Goal: Transaction & Acquisition: Purchase product/service

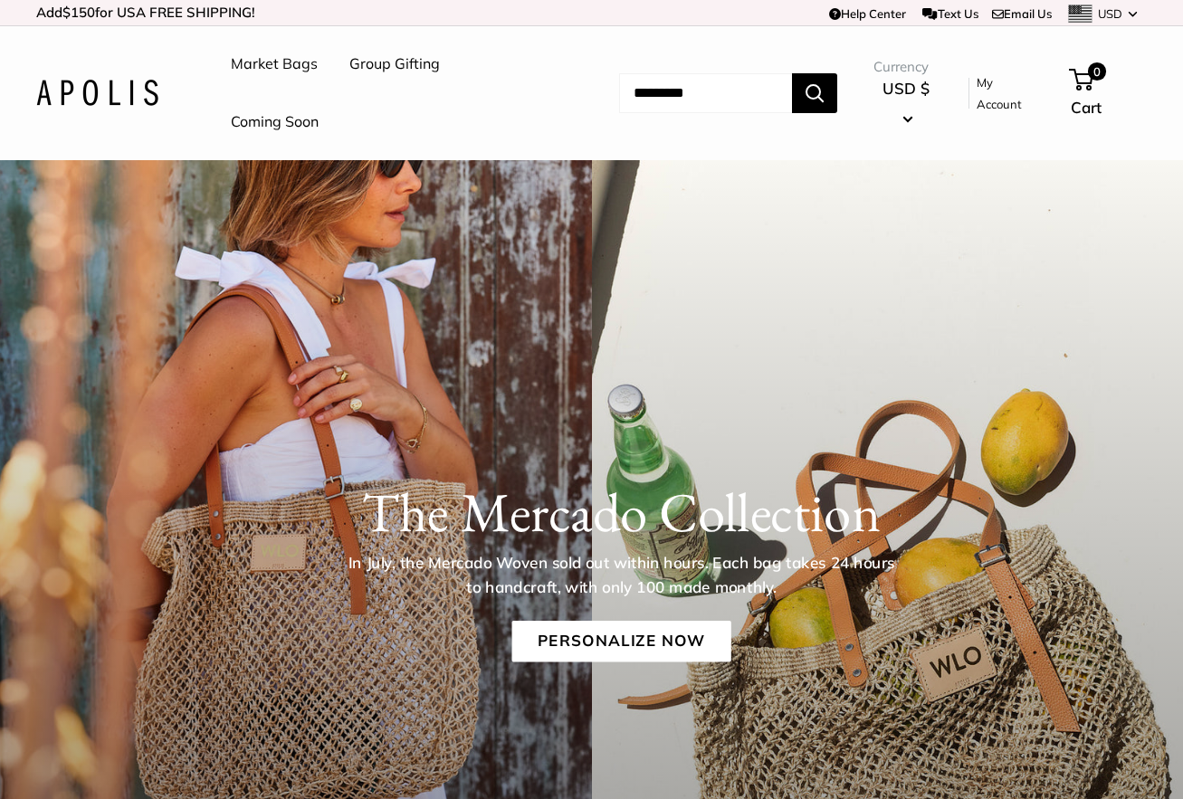
click at [606, 482] on h1 "The Mercado Collection" at bounding box center [620, 512] width 1055 height 65
click at [610, 629] on link "Personalize Now" at bounding box center [620, 642] width 219 height 42
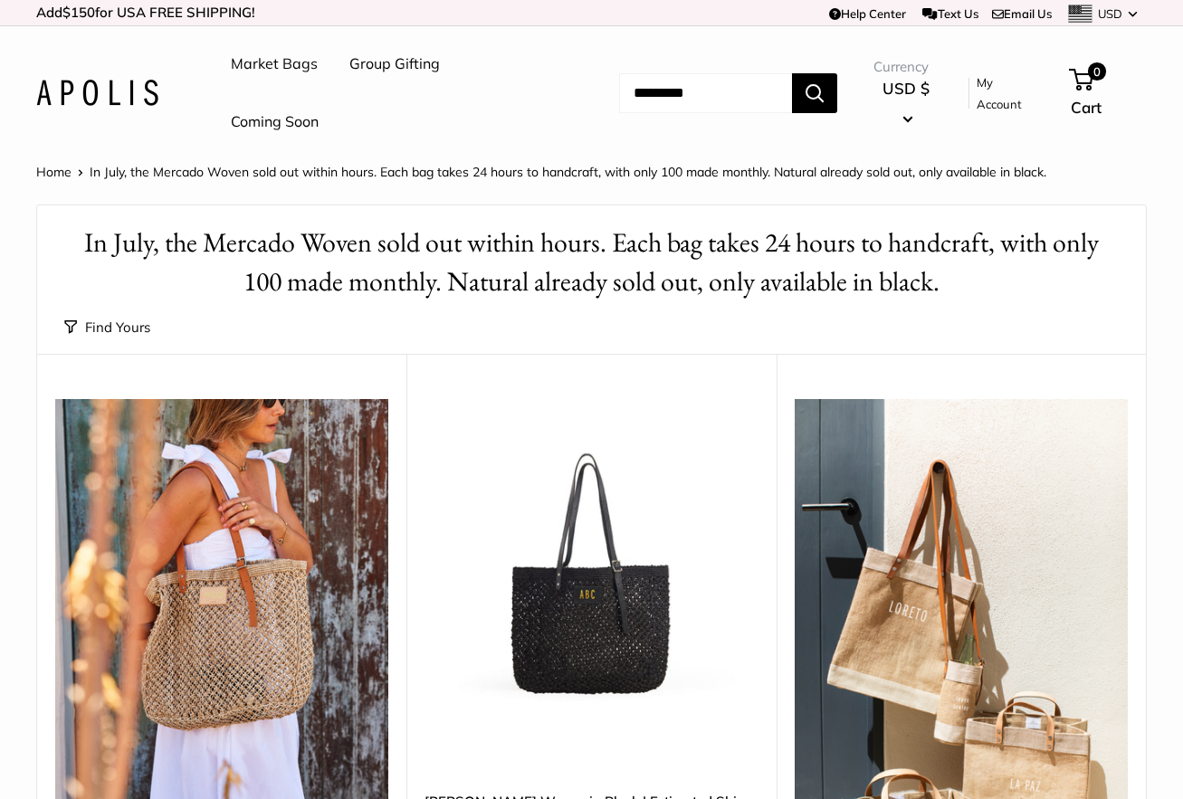
scroll to position [120, 0]
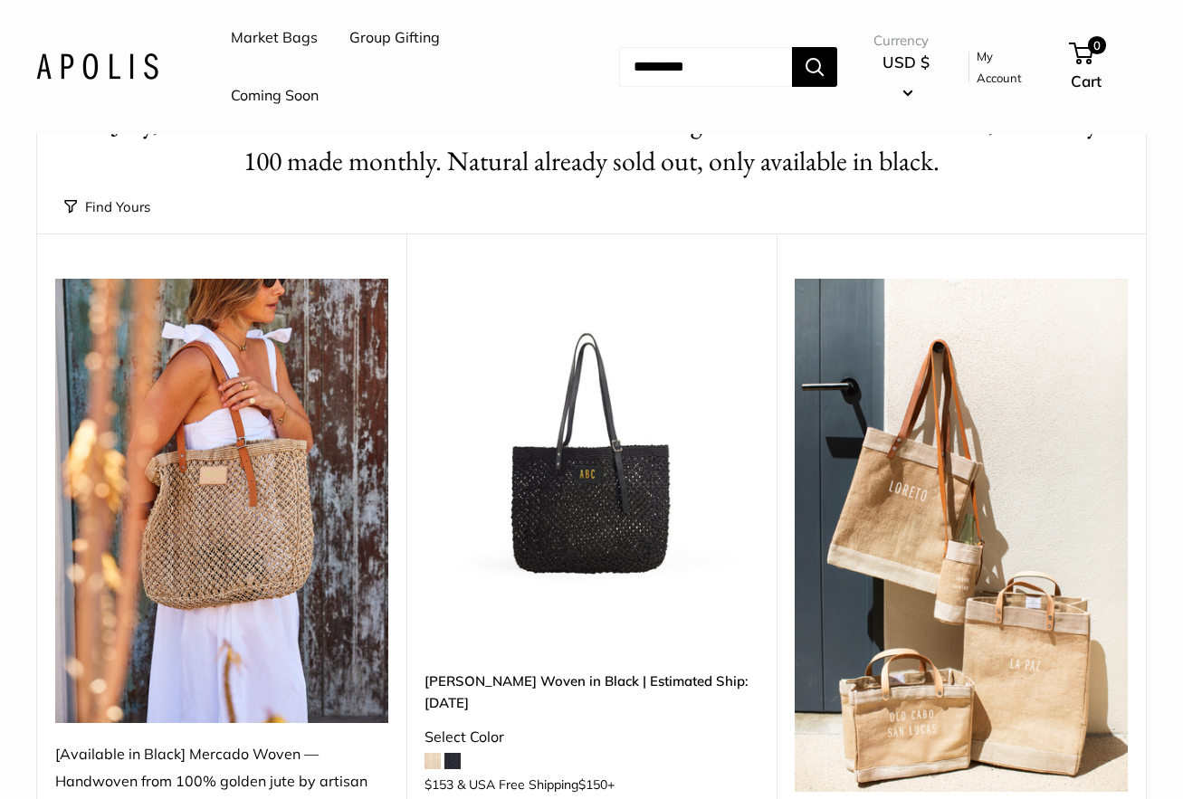
click at [0, 0] on img at bounding box center [0, 0] width 0 height 0
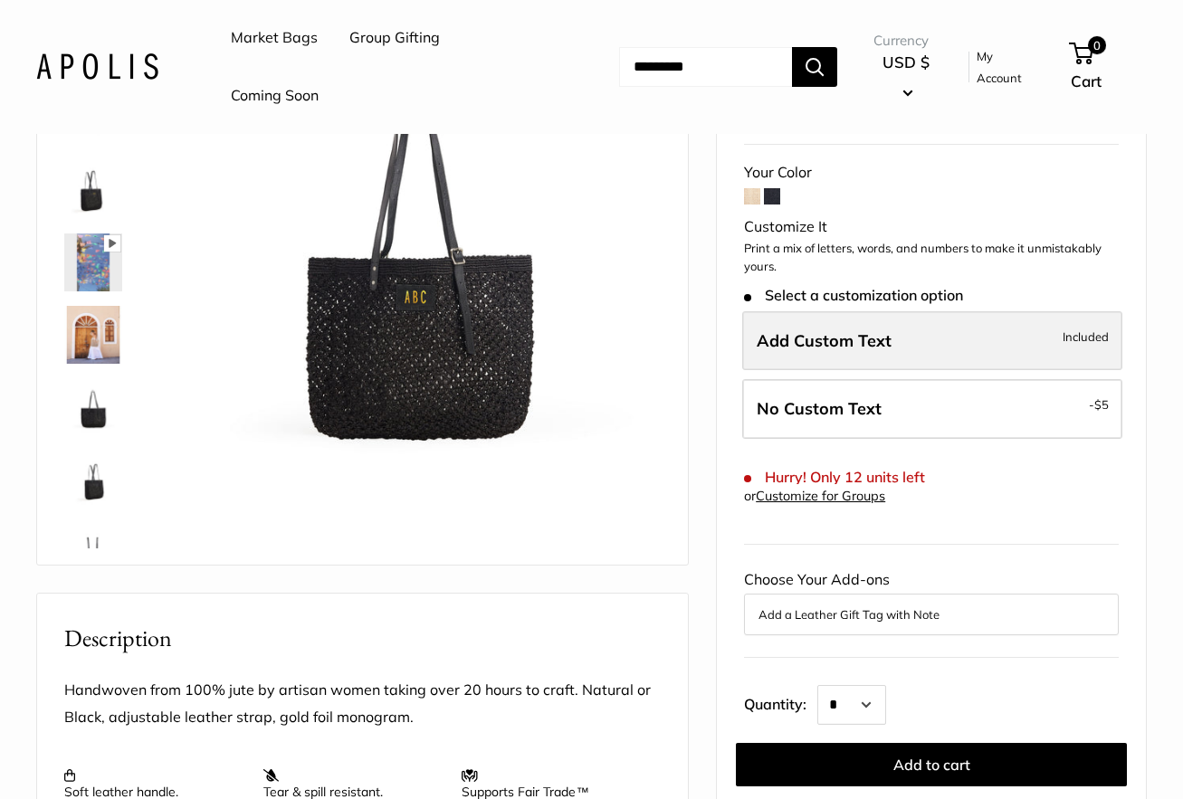
scroll to position [242, 0]
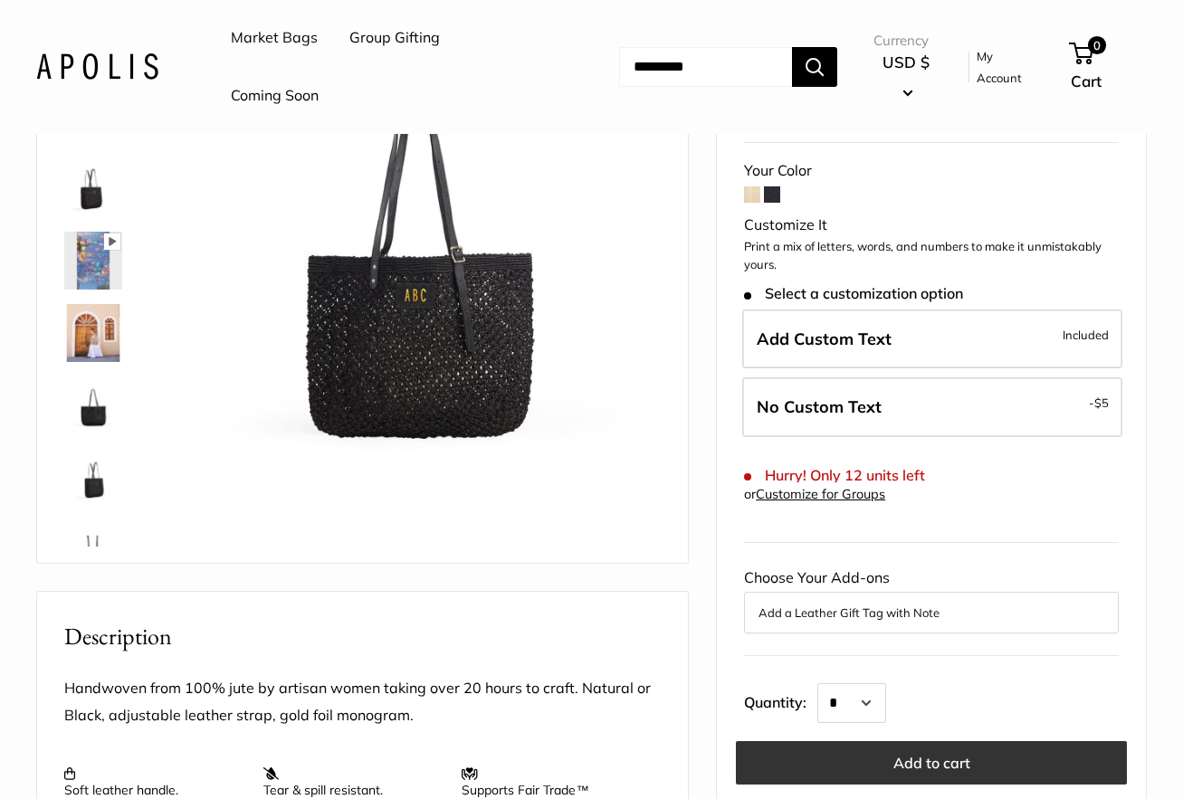
click at [897, 741] on button "Add to cart" at bounding box center [931, 762] width 391 height 43
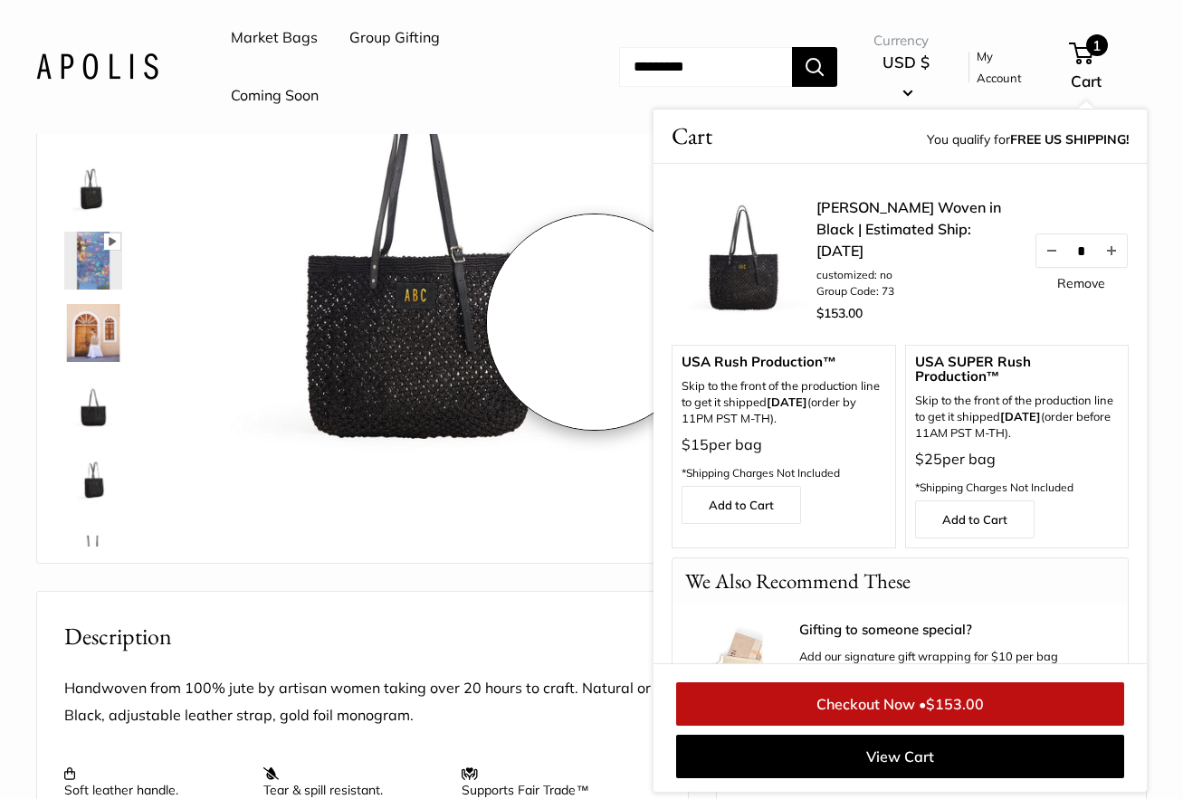
click at [596, 318] on img at bounding box center [421, 253] width 479 height 479
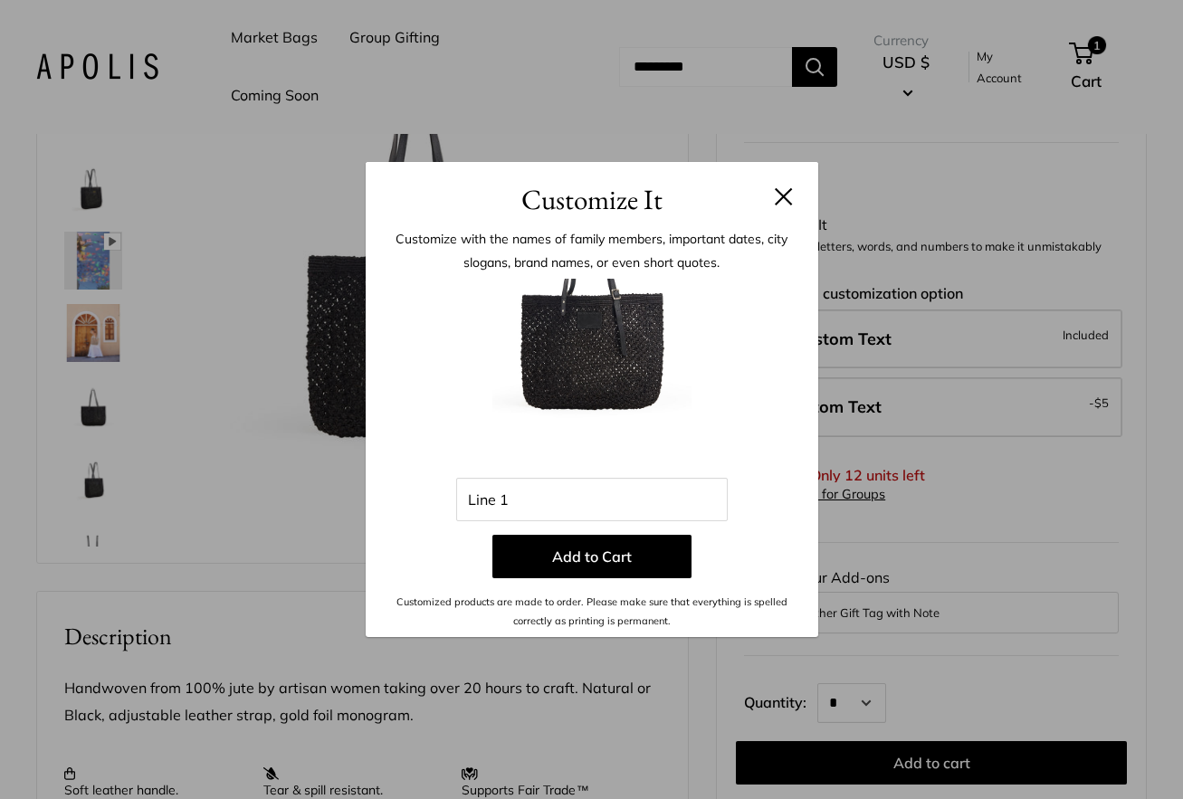
scroll to position [261, 0]
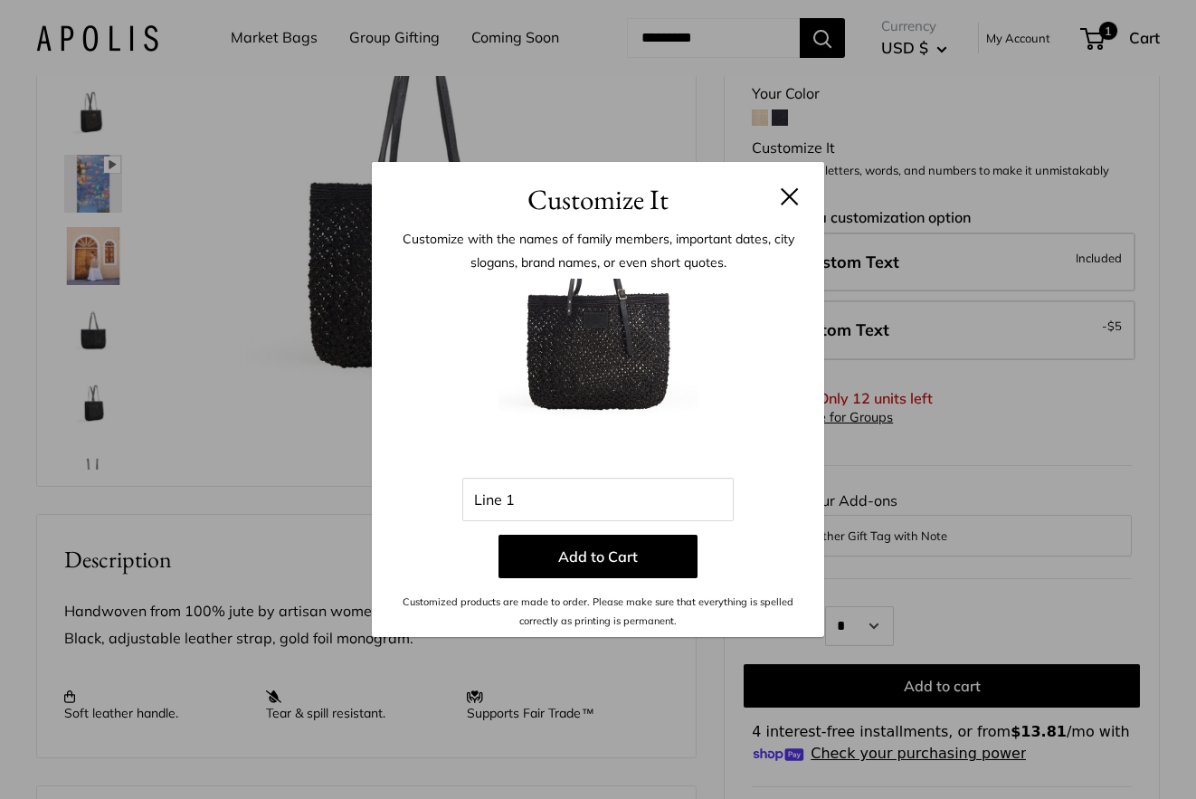
click at [791, 193] on button at bounding box center [790, 196] width 18 height 18
